Goal: Find specific page/section: Find specific page/section

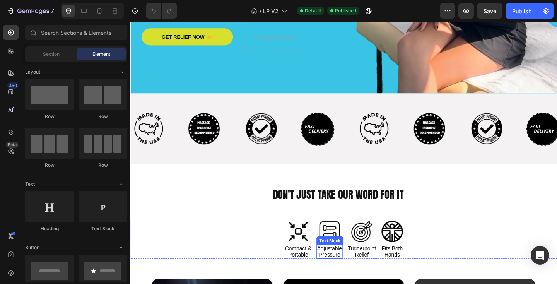
scroll to position [220, 0]
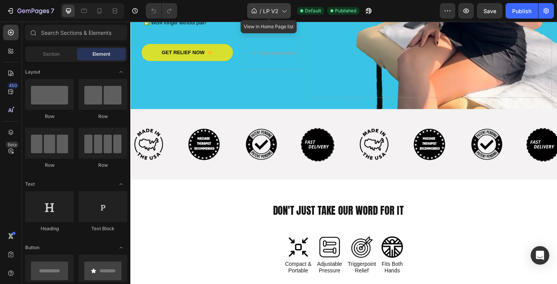
click at [273, 15] on span "LP V2" at bounding box center [270, 11] width 15 height 8
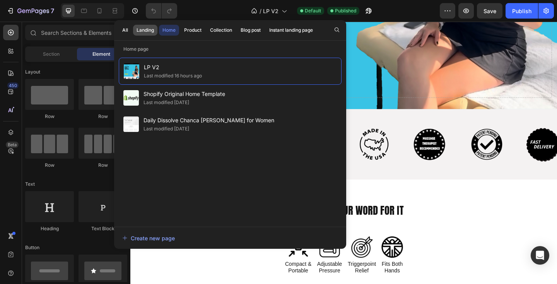
click at [147, 31] on div "Landing" at bounding box center [145, 30] width 17 height 7
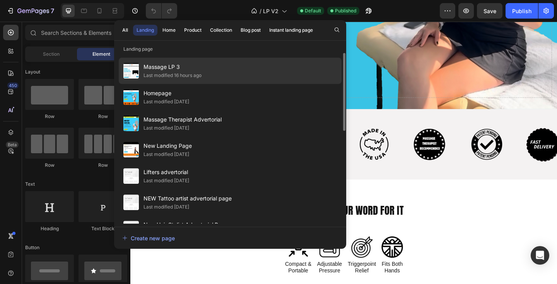
click at [160, 71] on span "Massage LP 3" at bounding box center [172, 66] width 58 height 9
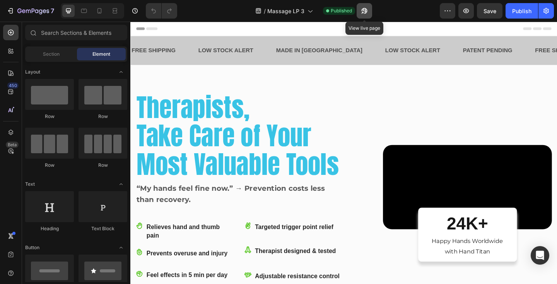
click at [365, 10] on icon "button" at bounding box center [364, 11] width 8 height 8
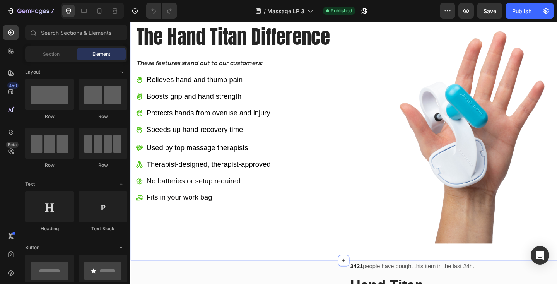
scroll to position [1437, 0]
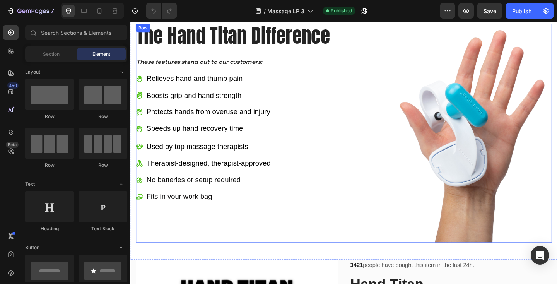
click at [293, 13] on span "Massage LP 3" at bounding box center [285, 11] width 37 height 8
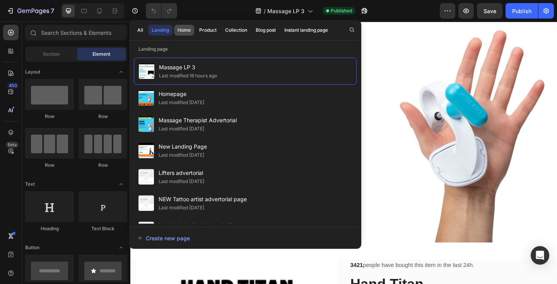
click at [183, 29] on div "Home" at bounding box center [184, 30] width 13 height 7
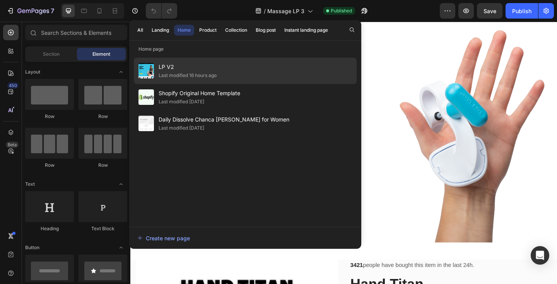
click at [173, 75] on div "Last modified 16 hours ago" at bounding box center [188, 76] width 58 height 8
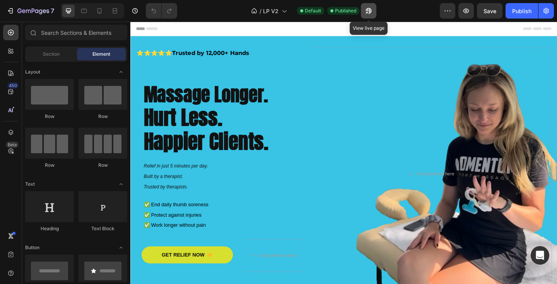
click at [367, 12] on icon "button" at bounding box center [369, 11] width 8 height 8
